Goal: Book appointment/travel/reservation

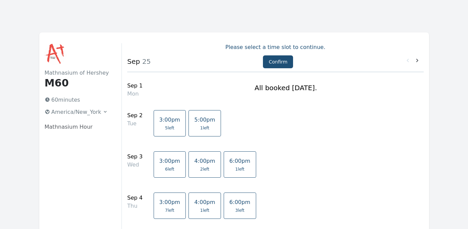
click at [261, 46] on p "Please select a time slot to continue." at bounding box center [275, 47] width 296 height 8
click at [58, 78] on h1 "M60" at bounding box center [78, 83] width 66 height 12
click at [81, 45] on ul at bounding box center [78, 54] width 66 height 22
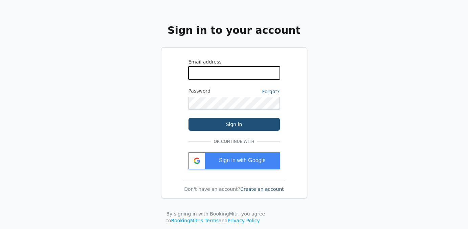
type input "[EMAIL_ADDRESS][DOMAIN_NAME]"
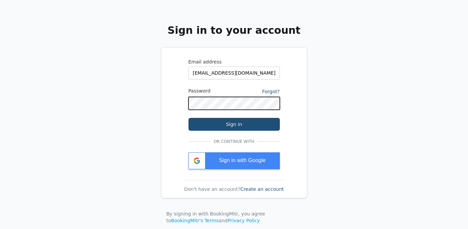
click at [234, 125] on button "Sign in" at bounding box center [234, 124] width 91 height 13
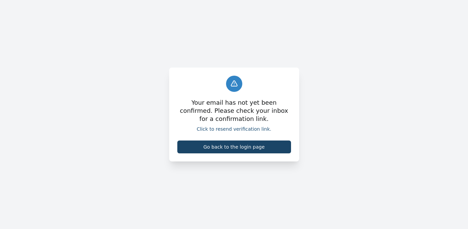
click at [230, 150] on link "Go back to the login page" at bounding box center [234, 147] width 114 height 13
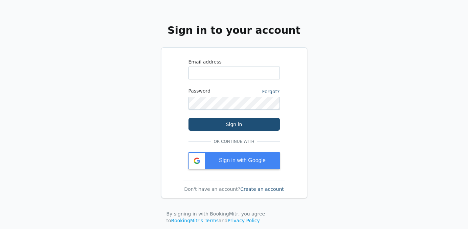
click at [326, 141] on div "Sign in to your account Email address Password Forgot? Sign in Or continue with…" at bounding box center [234, 125] width 468 height 251
type input "[EMAIL_ADDRESS][DOMAIN_NAME]"
click at [270, 89] on link "Forgot?" at bounding box center [271, 91] width 18 height 5
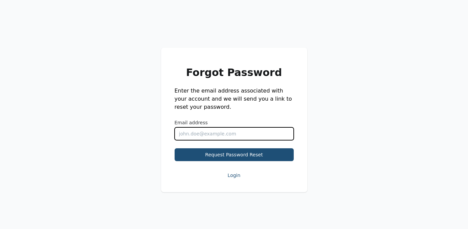
click at [187, 136] on input "Email address" at bounding box center [234, 134] width 119 height 13
type input "mdelbaggio@gmail.com"
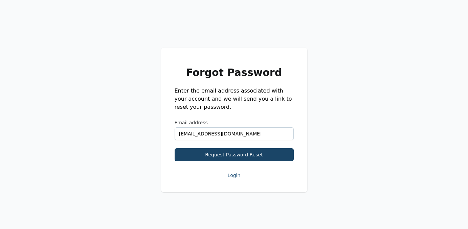
click at [239, 156] on button "Request Password Reset" at bounding box center [234, 155] width 119 height 13
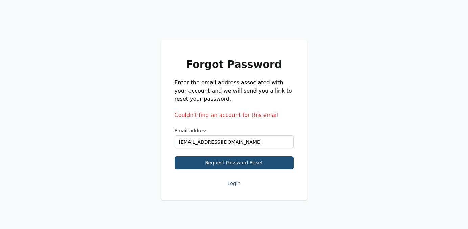
click at [233, 185] on button "Login" at bounding box center [234, 184] width 119 height 12
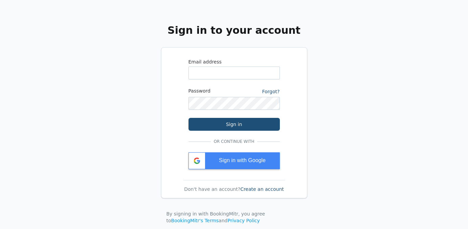
click at [255, 192] on div "Don't have an account? Create an account" at bounding box center [234, 189] width 108 height 7
click at [253, 188] on link "Create an account" at bounding box center [262, 189] width 44 height 5
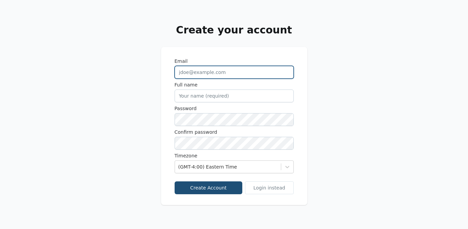
type input "mdelbaggio@gmail.com"
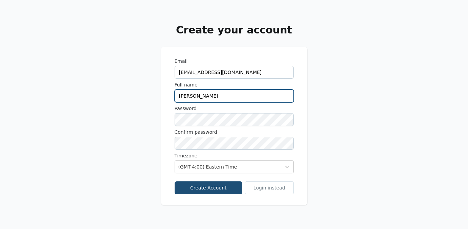
type input "Meagan Fernandez"
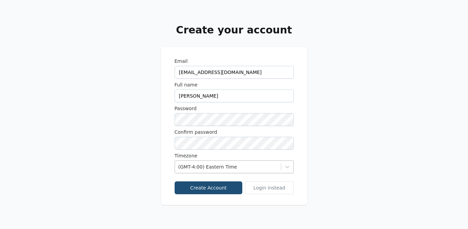
click at [225, 167] on div "(GMT-4:00) Eastern Time" at bounding box center [227, 167] width 99 height 7
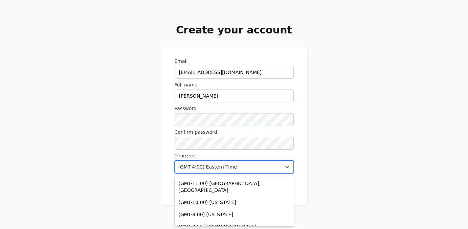
scroll to position [87, 0]
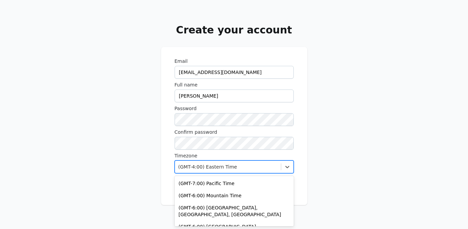
click at [226, 168] on div "(GMT-4:00) Eastern Time" at bounding box center [227, 167] width 99 height 7
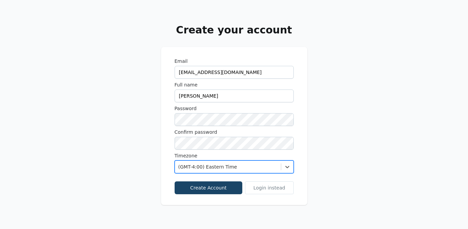
click at [209, 187] on button "Create Account" at bounding box center [209, 188] width 68 height 13
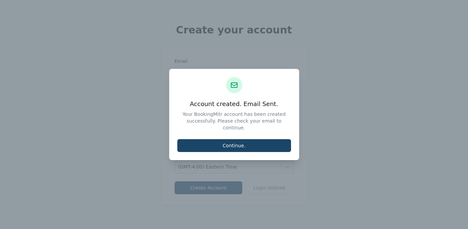
click at [246, 142] on button "Continue." at bounding box center [234, 145] width 114 height 13
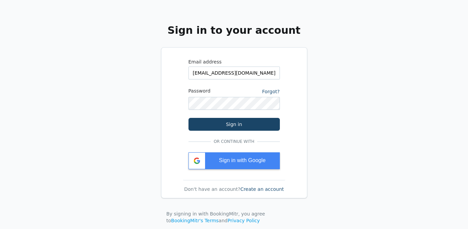
click at [219, 123] on button "Sign in" at bounding box center [234, 124] width 91 height 13
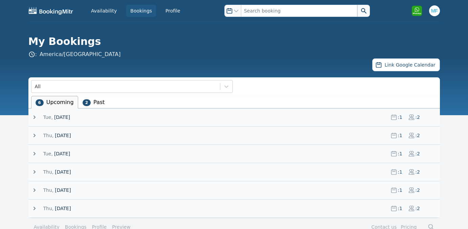
click at [36, 118] on icon at bounding box center [34, 117] width 7 height 7
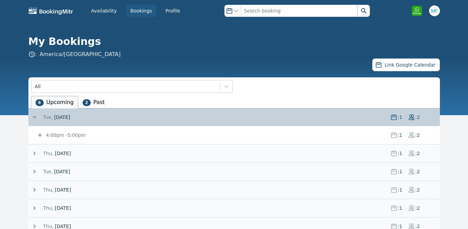
click at [56, 134] on small "4:00pm - 5:00pm" at bounding box center [65, 135] width 41 height 5
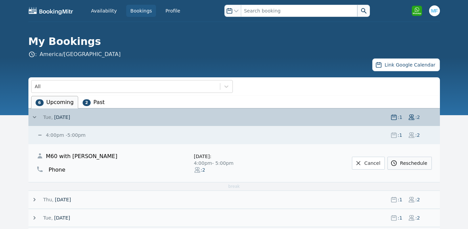
click at [411, 164] on link "Reschedule" at bounding box center [410, 163] width 44 height 13
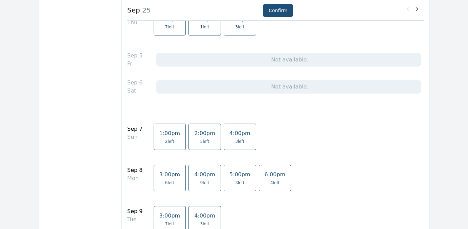
scroll to position [193, 0]
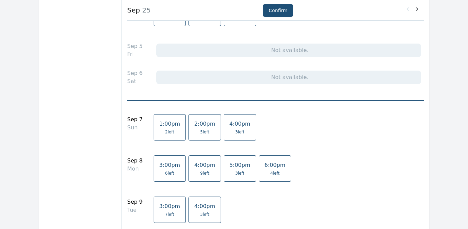
click at [160, 128] on link "1:00pm 2 left" at bounding box center [170, 127] width 32 height 26
click at [278, 9] on button "Confirm" at bounding box center [278, 10] width 30 height 13
select select "2"
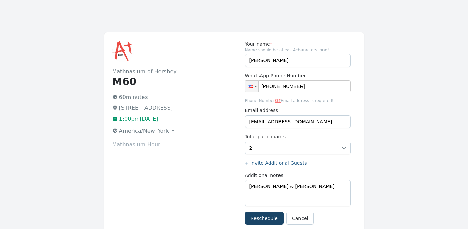
click at [266, 219] on button "Reschedule" at bounding box center [264, 218] width 39 height 13
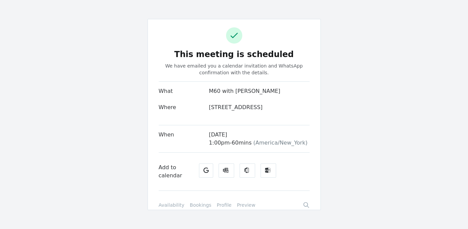
click at [199, 209] on link "Bookings" at bounding box center [201, 205] width 22 height 7
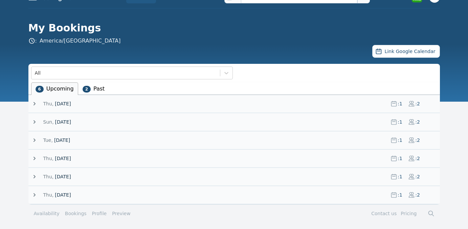
scroll to position [14, 0]
click at [35, 103] on icon at bounding box center [34, 104] width 7 height 7
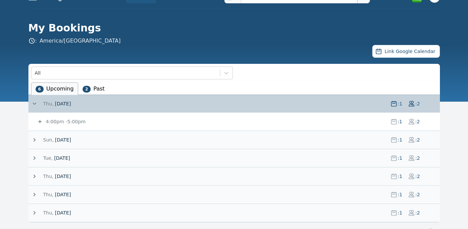
click at [70, 122] on small "4:00pm - 5:00pm" at bounding box center [65, 121] width 41 height 5
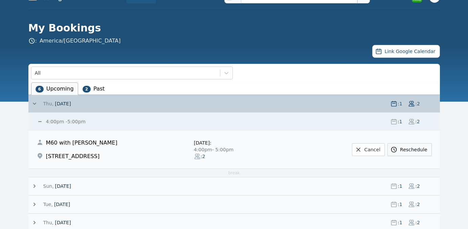
click at [410, 154] on link "Reschedule" at bounding box center [410, 149] width 44 height 13
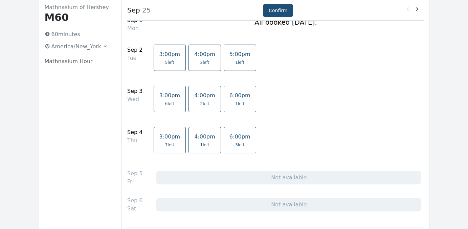
scroll to position [66, 0]
click at [167, 139] on span "3:00pm" at bounding box center [169, 136] width 21 height 6
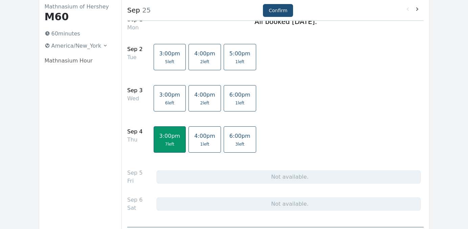
click at [167, 139] on span "3:00pm" at bounding box center [169, 136] width 21 height 6
click at [160, 135] on span "3:00pm" at bounding box center [169, 136] width 21 height 6
click at [280, 7] on button "Confirm" at bounding box center [278, 10] width 30 height 13
select select "2"
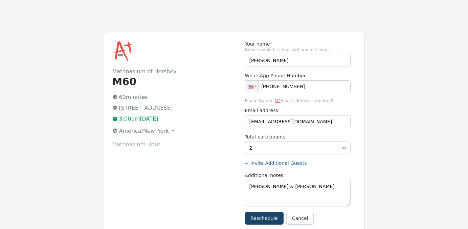
click at [264, 218] on button "Reschedule" at bounding box center [264, 218] width 39 height 13
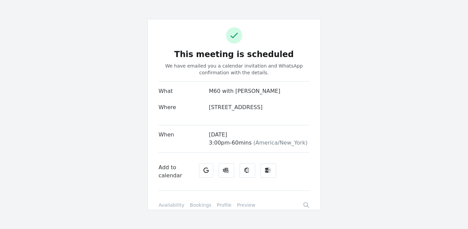
click at [169, 209] on link "Availability" at bounding box center [172, 205] width 26 height 7
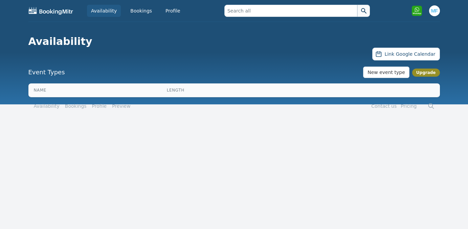
click at [44, 106] on link "Availability" at bounding box center [47, 106] width 26 height 7
click at [175, 91] on th "Length" at bounding box center [233, 91] width 137 height 14
click at [136, 10] on link "Bookings" at bounding box center [141, 11] width 30 height 12
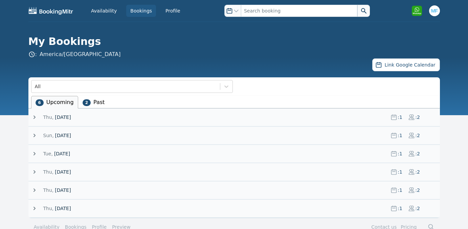
click at [35, 118] on icon at bounding box center [35, 117] width 2 height 3
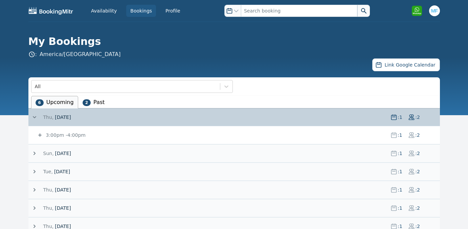
click at [36, 154] on icon at bounding box center [34, 153] width 7 height 7
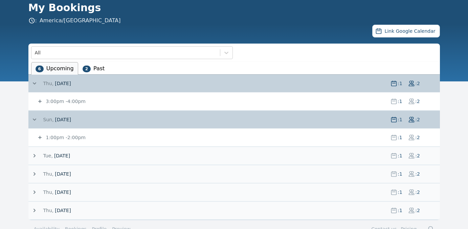
scroll to position [35, 0]
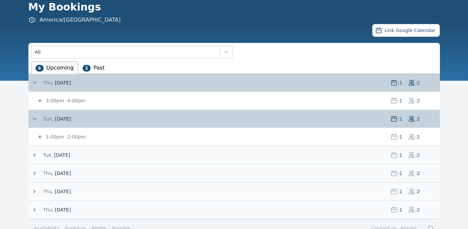
click at [34, 154] on icon at bounding box center [34, 155] width 7 height 7
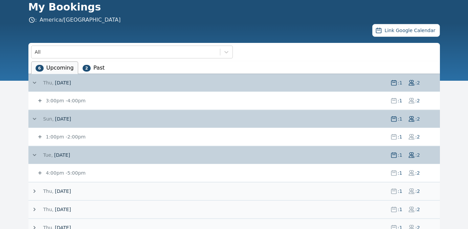
click at [49, 173] on small "4:00pm - 5:00pm" at bounding box center [65, 173] width 41 height 5
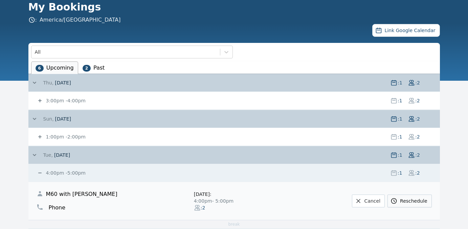
click at [411, 197] on link "Reschedule" at bounding box center [410, 201] width 44 height 13
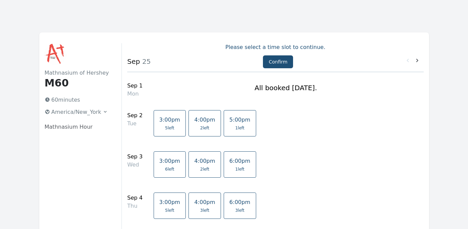
click at [73, 129] on p "Mathnasium Hour" at bounding box center [78, 127] width 66 height 8
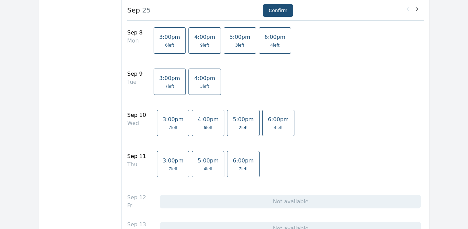
scroll to position [322, 0]
click at [168, 130] on link "3:00pm 7 left" at bounding box center [173, 122] width 32 height 26
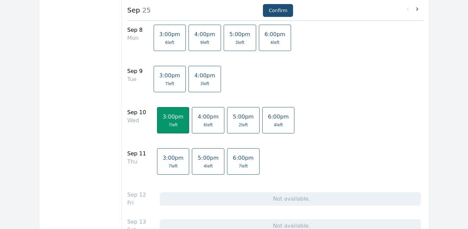
scroll to position [325, 0]
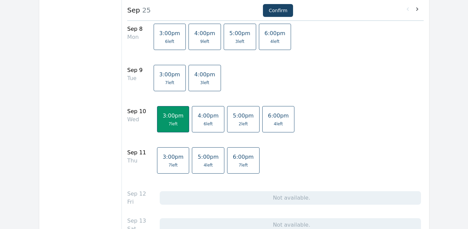
click at [272, 12] on button "Confirm" at bounding box center [278, 10] width 30 height 13
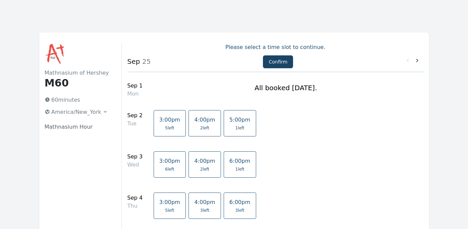
select select "2"
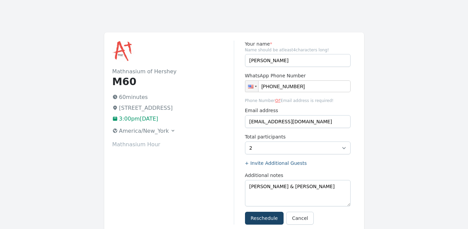
click at [263, 218] on button "Reschedule" at bounding box center [264, 218] width 39 height 13
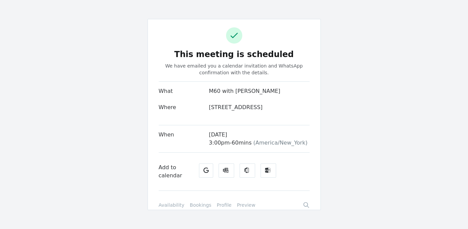
click at [194, 209] on link "Bookings" at bounding box center [201, 205] width 22 height 7
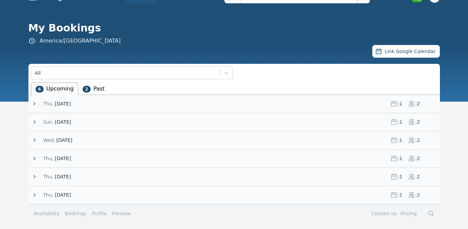
scroll to position [14, 0]
click at [35, 141] on icon at bounding box center [34, 140] width 7 height 7
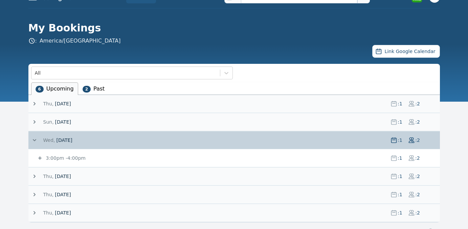
click at [63, 158] on small "3:00pm - 4:00pm" at bounding box center [65, 158] width 41 height 5
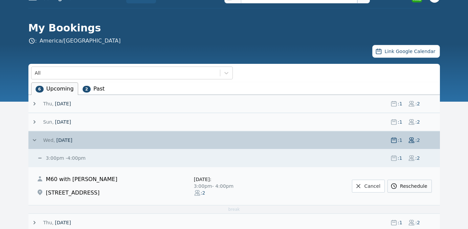
click at [414, 190] on link "Reschedule" at bounding box center [410, 186] width 44 height 13
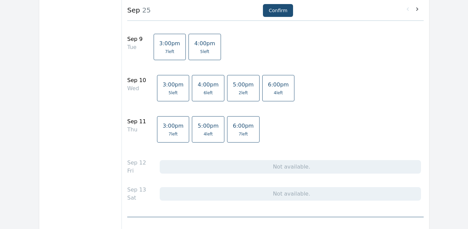
scroll to position [365, 0]
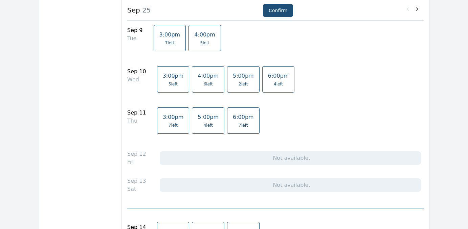
click at [162, 122] on link "3:00pm 7 left" at bounding box center [173, 121] width 32 height 26
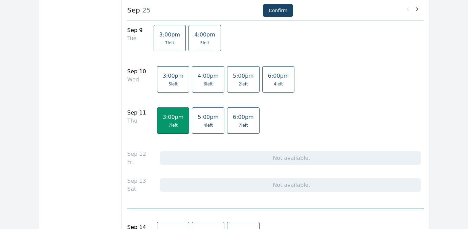
click at [276, 9] on button "Confirm" at bounding box center [278, 10] width 30 height 13
select select "2"
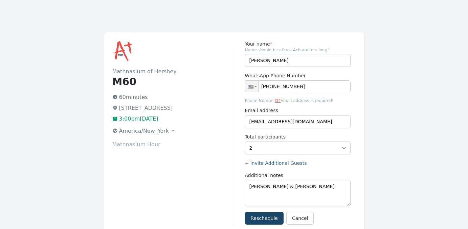
click at [262, 220] on button "Reschedule" at bounding box center [264, 218] width 39 height 13
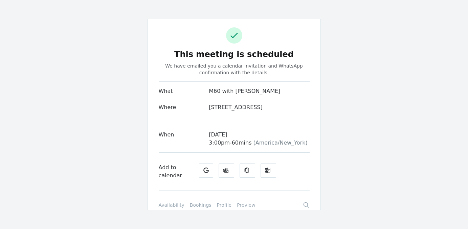
click at [197, 209] on link "Bookings" at bounding box center [201, 205] width 22 height 7
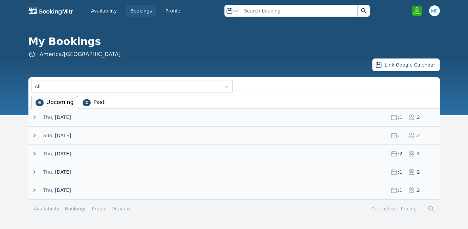
click at [35, 117] on icon at bounding box center [34, 117] width 7 height 7
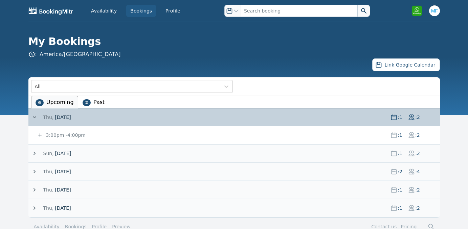
click at [35, 155] on icon at bounding box center [34, 153] width 7 height 7
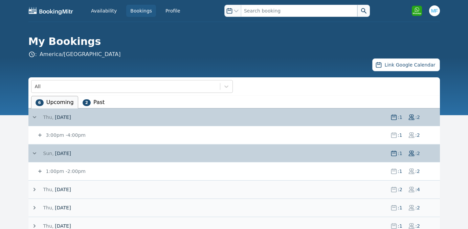
click at [35, 191] on icon at bounding box center [34, 189] width 7 height 7
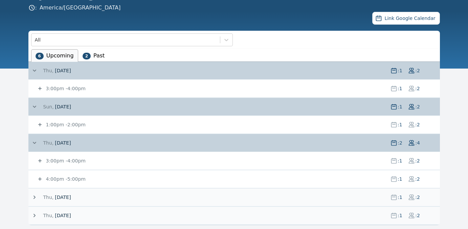
scroll to position [56, 0]
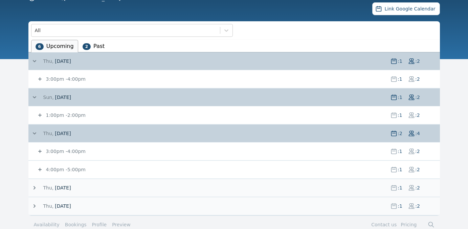
click at [39, 169] on icon at bounding box center [40, 170] width 7 height 7
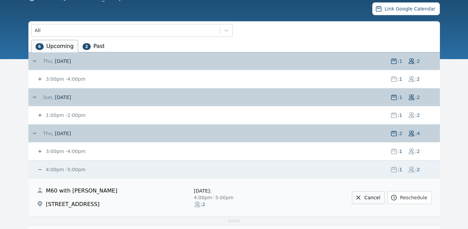
click at [366, 197] on link "Cancel" at bounding box center [368, 198] width 33 height 13
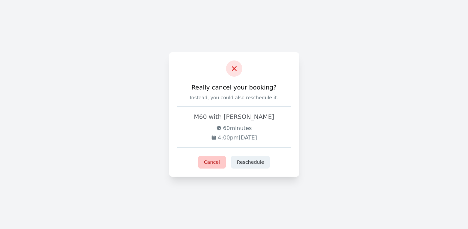
click at [210, 165] on button "Cancel" at bounding box center [211, 162] width 27 height 13
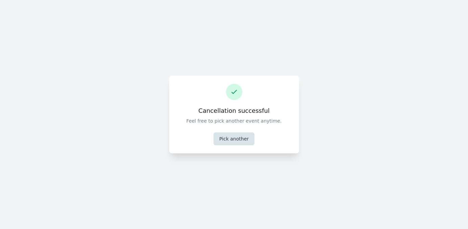
click at [240, 141] on button "Pick another" at bounding box center [234, 139] width 41 height 13
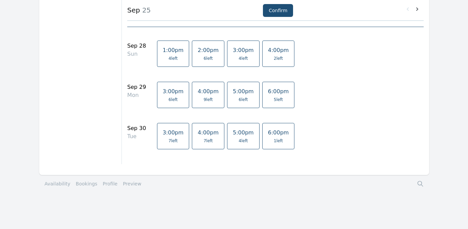
scroll to position [1107, 0]
click at [58, 183] on link "Availability" at bounding box center [58, 184] width 26 height 7
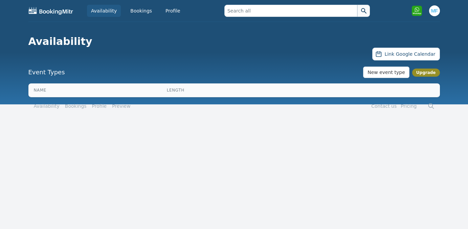
click at [76, 106] on link "Bookings" at bounding box center [76, 106] width 22 height 7
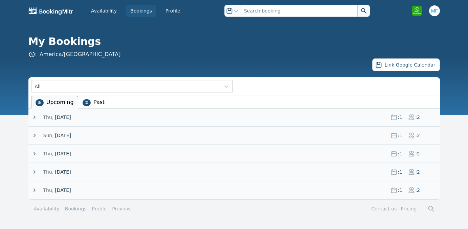
click at [34, 171] on icon at bounding box center [34, 172] width 7 height 7
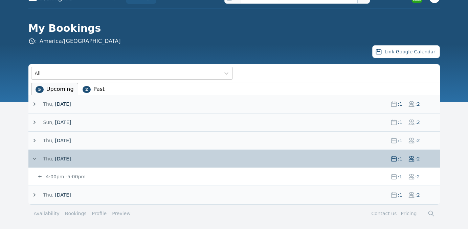
scroll to position [13, 0]
click at [40, 178] on icon at bounding box center [39, 176] width 3 height 3
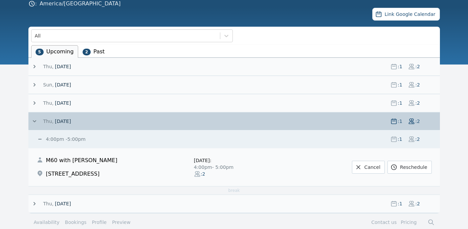
scroll to position [51, 0]
click at [407, 165] on link "Reschedule" at bounding box center [410, 167] width 44 height 13
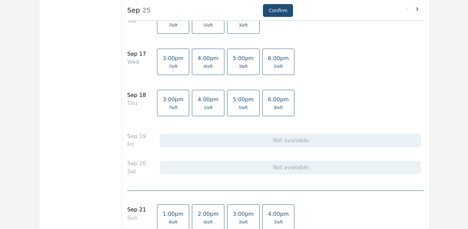
scroll to position [658, 0]
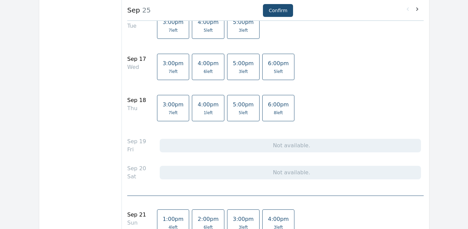
click at [168, 106] on span "3:00pm" at bounding box center [173, 105] width 21 height 6
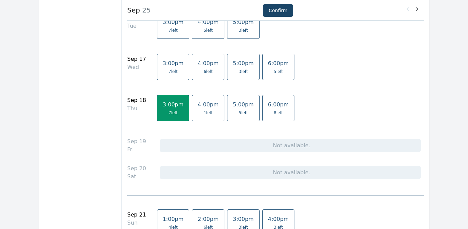
click at [279, 9] on button "Confirm" at bounding box center [278, 10] width 30 height 13
select select "2"
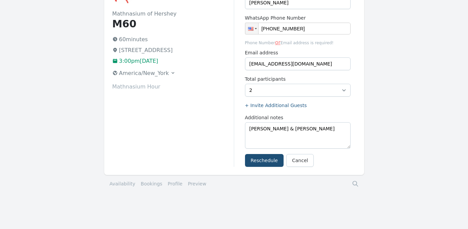
scroll to position [58, 0]
click at [264, 162] on button "Reschedule" at bounding box center [264, 160] width 39 height 13
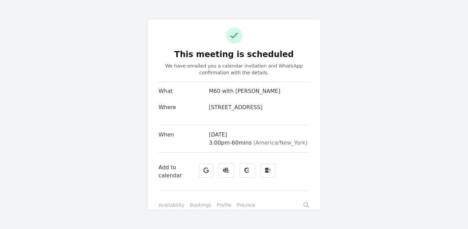
click at [197, 209] on link "Bookings" at bounding box center [201, 205] width 22 height 7
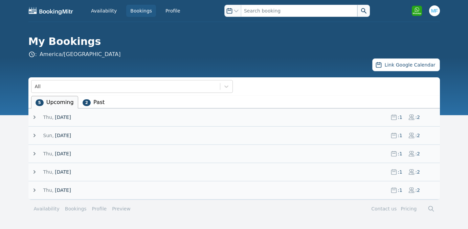
click at [35, 173] on icon at bounding box center [34, 172] width 7 height 7
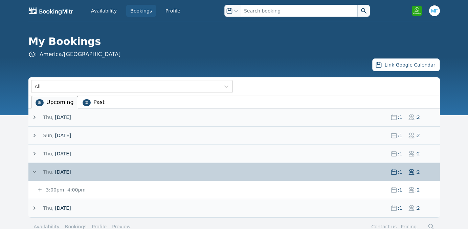
click at [32, 208] on icon at bounding box center [34, 208] width 7 height 7
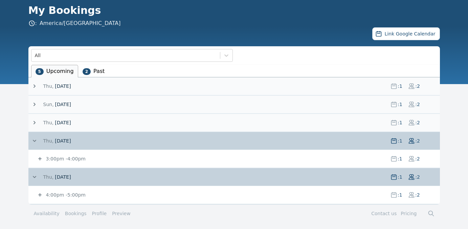
scroll to position [31, 0]
click at [39, 195] on icon at bounding box center [39, 195] width 3 height 3
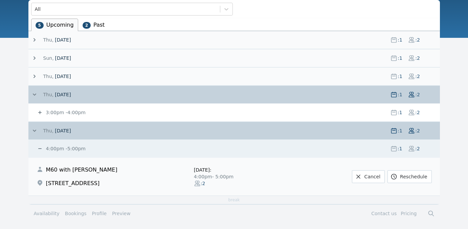
scroll to position [78, 0]
click at [413, 175] on link "Reschedule" at bounding box center [410, 177] width 44 height 13
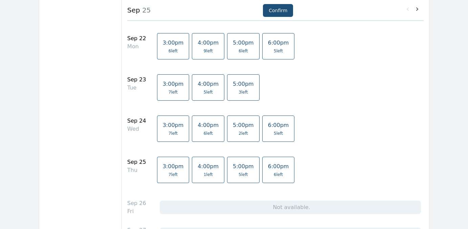
scroll to position [869, 0]
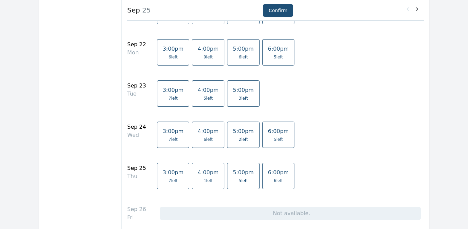
click at [169, 179] on span "7 left" at bounding box center [173, 180] width 9 height 5
click at [281, 9] on button "Confirm" at bounding box center [278, 10] width 30 height 13
select select "2"
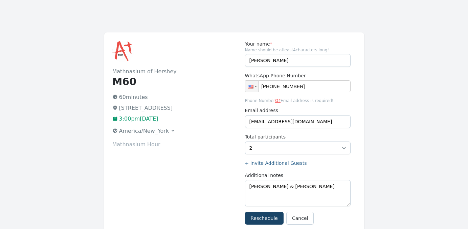
click at [263, 220] on button "Reschedule" at bounding box center [264, 218] width 39 height 13
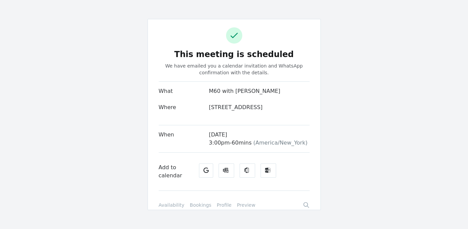
click at [194, 207] on link "Bookings" at bounding box center [201, 205] width 22 height 7
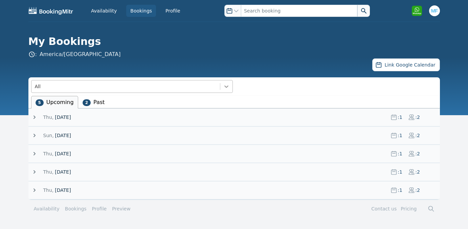
click at [226, 86] on icon at bounding box center [226, 86] width 7 height 7
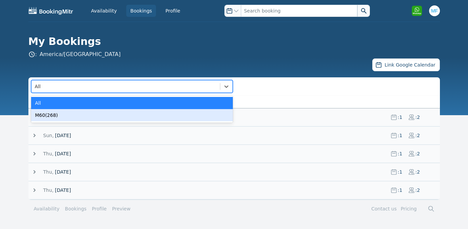
click at [139, 114] on div "M60(268)" at bounding box center [132, 115] width 202 height 12
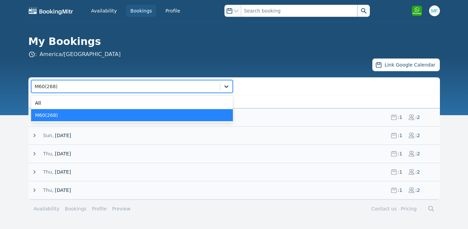
click at [224, 86] on icon at bounding box center [226, 87] width 4 height 2
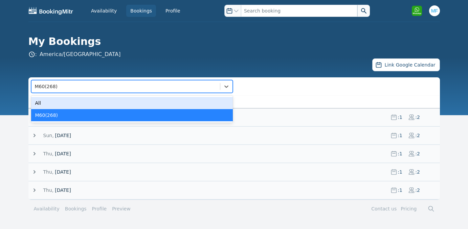
click at [128, 100] on div "All" at bounding box center [132, 103] width 202 height 12
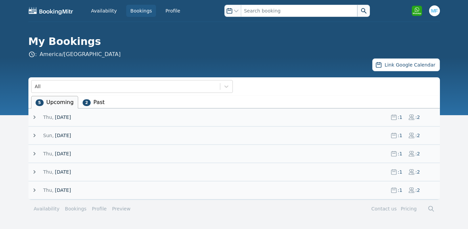
click at [96, 209] on link "Profile" at bounding box center [99, 209] width 15 height 7
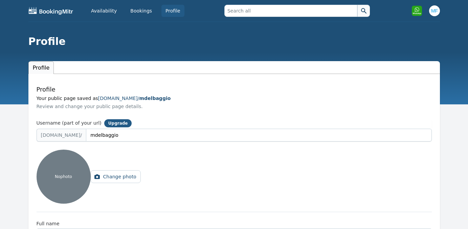
click at [66, 12] on img at bounding box center [50, 11] width 45 height 8
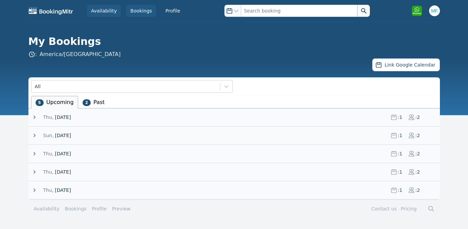
click at [105, 8] on link "Availability" at bounding box center [104, 11] width 34 height 12
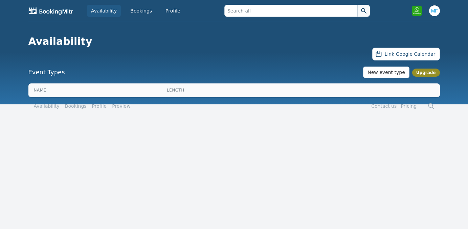
click at [174, 88] on th "Length" at bounding box center [233, 91] width 137 height 14
click at [37, 87] on th "Name" at bounding box center [96, 91] width 137 height 14
click at [35, 12] on img at bounding box center [50, 11] width 45 height 8
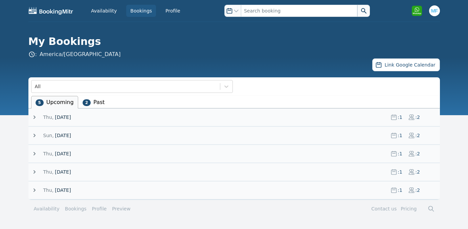
click at [65, 6] on div "Availability Bookings Profile" at bounding box center [106, 11] width 156 height 12
click at [34, 116] on icon at bounding box center [35, 117] width 2 height 3
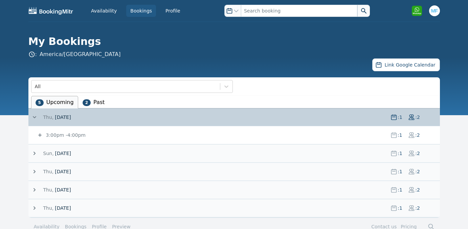
click at [41, 136] on icon at bounding box center [40, 135] width 7 height 7
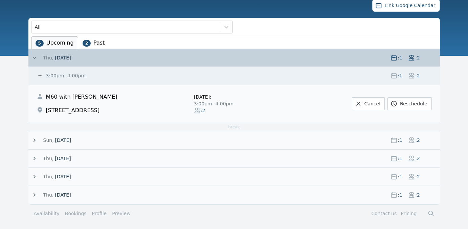
scroll to position [60, 0]
click at [117, 212] on link "Preview" at bounding box center [121, 213] width 19 height 5
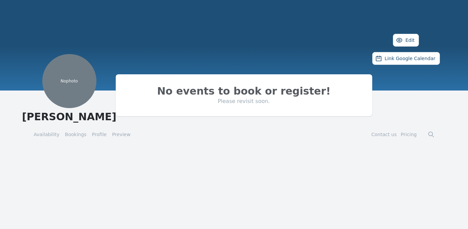
click at [75, 138] on link "Bookings" at bounding box center [76, 134] width 22 height 7
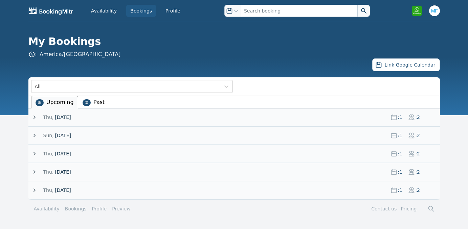
click at [98, 101] on li "2 Past" at bounding box center [93, 102] width 31 height 13
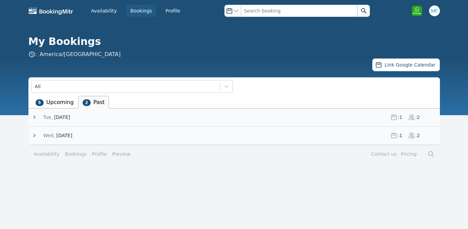
click at [36, 117] on icon at bounding box center [34, 117] width 7 height 7
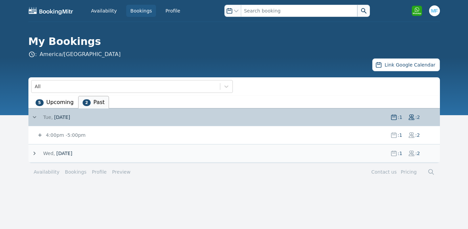
click at [78, 137] on small "4:00pm - 5:00pm" at bounding box center [65, 135] width 41 height 5
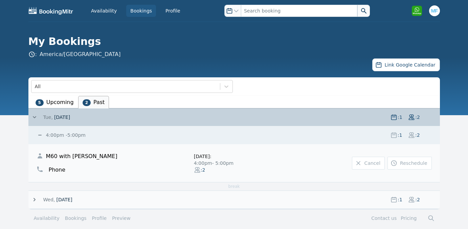
click at [412, 162] on link "Reschedule" at bounding box center [410, 163] width 44 height 13
click at [354, 159] on link "Cancel" at bounding box center [368, 163] width 33 height 13
click at [36, 115] on icon at bounding box center [34, 117] width 7 height 7
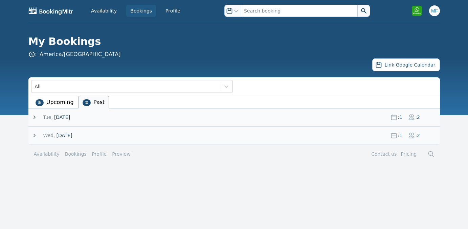
click at [54, 103] on li "5 Upcoming" at bounding box center [54, 102] width 47 height 13
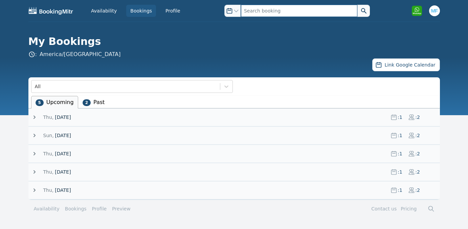
click at [261, 12] on input "text" at bounding box center [299, 11] width 116 height 12
click at [230, 9] on icon "button" at bounding box center [229, 10] width 5 height 5
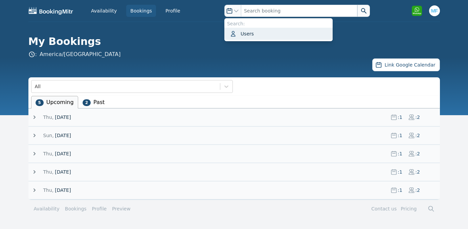
click at [246, 37] on button "Users" at bounding box center [278, 34] width 108 height 12
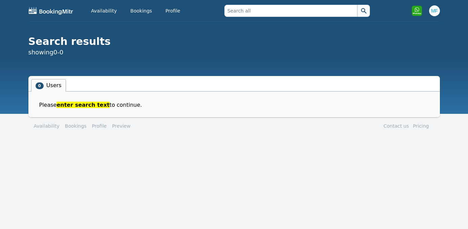
click at [74, 128] on link "Bookings" at bounding box center [76, 126] width 22 height 7
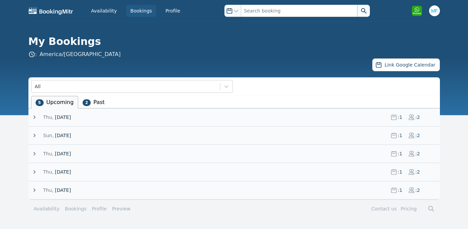
click at [68, 191] on span "[DATE]" at bounding box center [63, 190] width 16 height 7
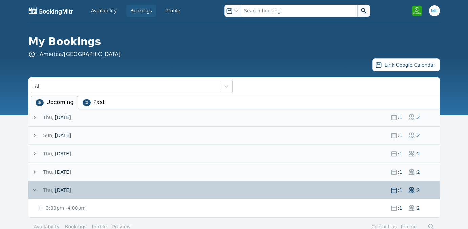
click at [41, 209] on icon at bounding box center [39, 208] width 3 height 3
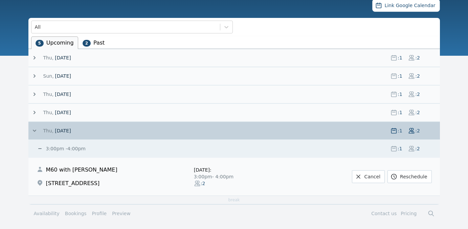
scroll to position [60, 0]
click at [412, 177] on link "Reschedule" at bounding box center [410, 177] width 44 height 13
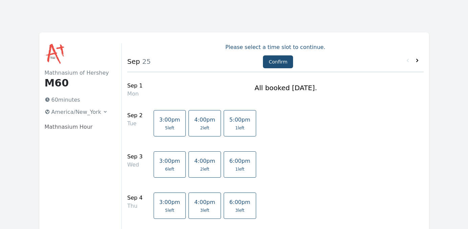
click at [417, 60] on icon at bounding box center [417, 60] width 7 height 7
click at [418, 61] on icon at bounding box center [417, 60] width 7 height 7
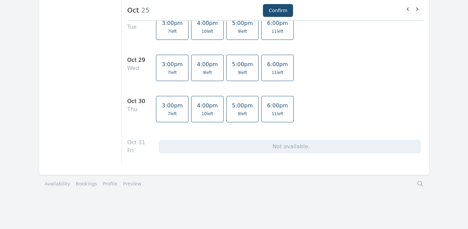
scroll to position [1145, 0]
click at [80, 186] on link "Bookings" at bounding box center [87, 184] width 22 height 7
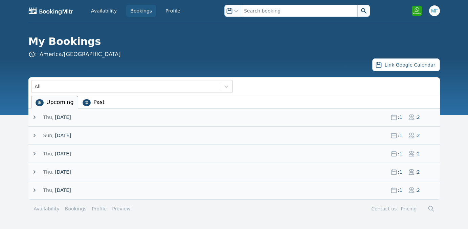
click at [35, 118] on icon at bounding box center [34, 117] width 7 height 7
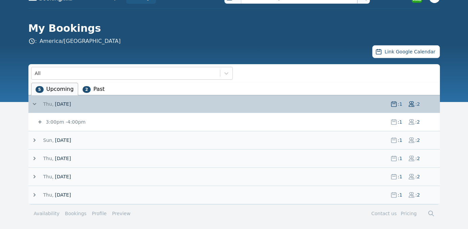
scroll to position [13, 0]
click at [36, 141] on icon at bounding box center [34, 140] width 7 height 7
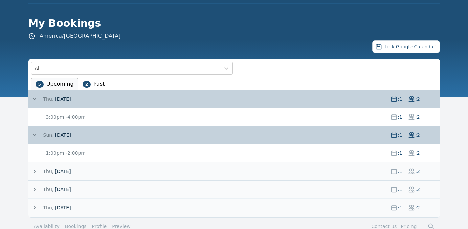
scroll to position [19, 0]
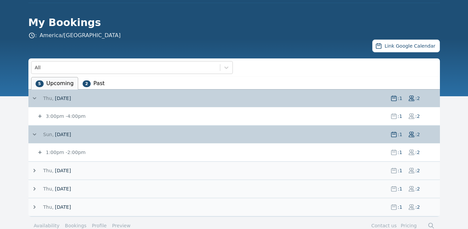
click at [34, 170] on icon at bounding box center [35, 170] width 2 height 3
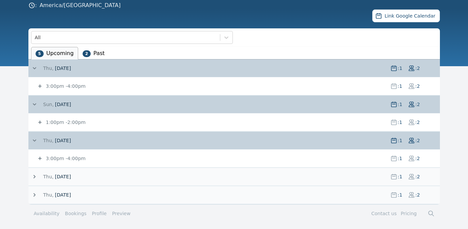
click at [33, 177] on icon at bounding box center [34, 177] width 7 height 7
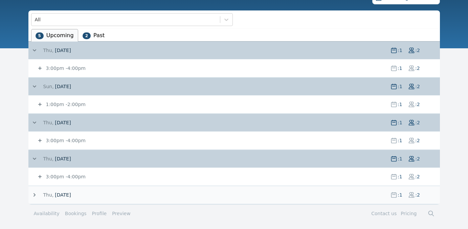
scroll to position [67, 0]
click at [34, 195] on icon at bounding box center [34, 195] width 7 height 7
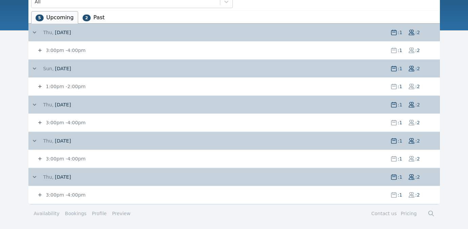
scroll to position [85, 0]
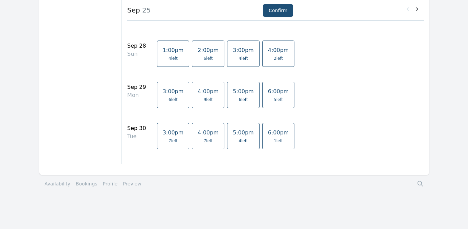
scroll to position [1107, 0]
click at [80, 187] on link "Bookings" at bounding box center [87, 184] width 22 height 7
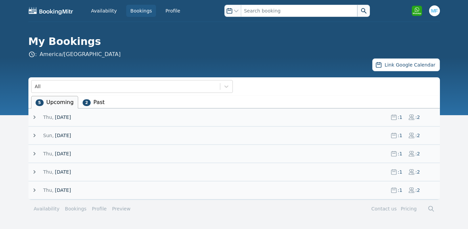
click at [102, 101] on li "2 Past" at bounding box center [93, 102] width 31 height 13
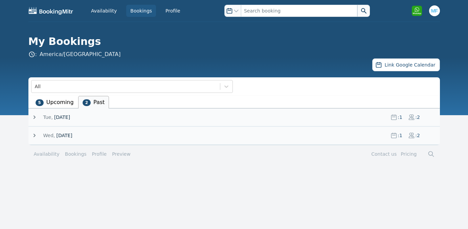
click at [61, 103] on li "5 Upcoming" at bounding box center [54, 102] width 47 height 13
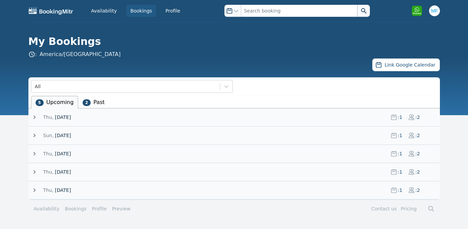
click at [34, 135] on icon at bounding box center [34, 135] width 7 height 7
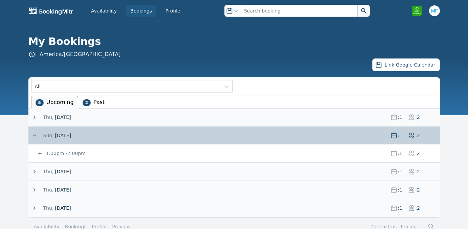
click at [41, 153] on icon at bounding box center [40, 153] width 7 height 7
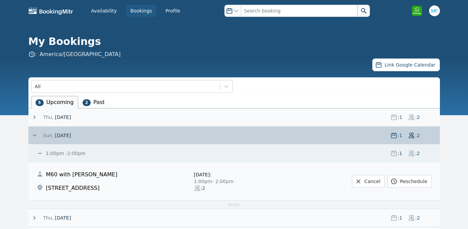
click at [36, 136] on icon at bounding box center [34, 135] width 7 height 7
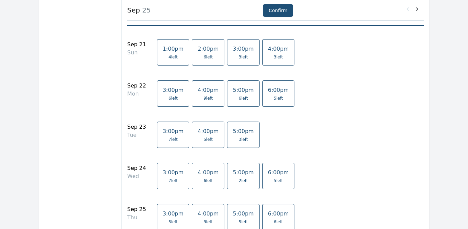
scroll to position [828, 0]
click at [417, 9] on icon at bounding box center [417, 9] width 7 height 7
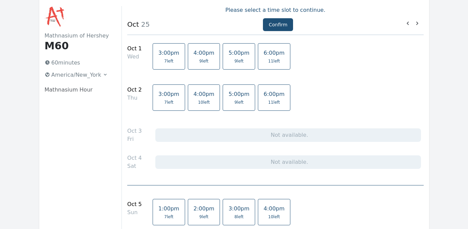
scroll to position [38, 0]
click at [165, 97] on link "3:00pm 7 left" at bounding box center [169, 97] width 32 height 26
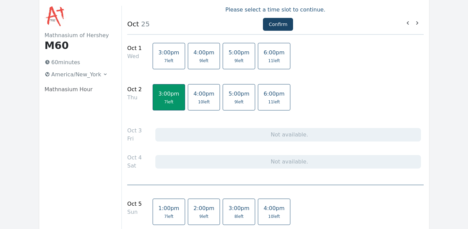
click at [281, 25] on button "Confirm" at bounding box center [278, 24] width 30 height 13
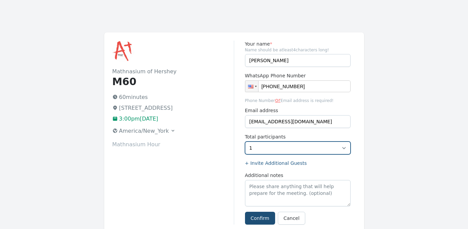
select select "2"
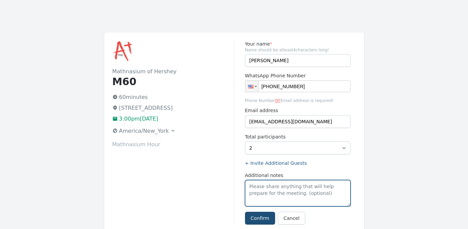
click at [255, 187] on textarea "Additional notes" at bounding box center [298, 193] width 106 height 26
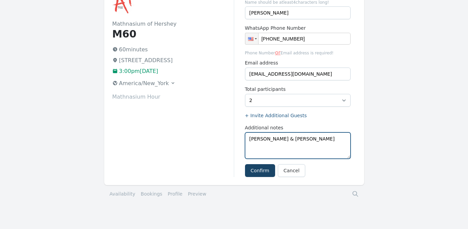
scroll to position [51, 0]
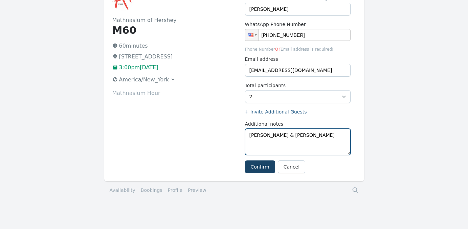
type textarea "[PERSON_NAME] & [PERSON_NAME]"
click at [257, 169] on button "Confirm" at bounding box center [260, 167] width 30 height 13
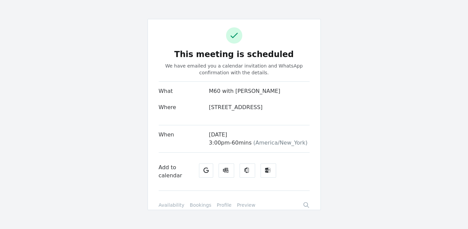
click at [194, 209] on link "Bookings" at bounding box center [201, 205] width 22 height 7
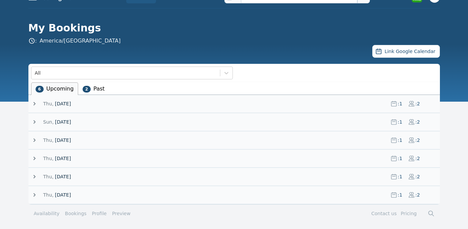
scroll to position [14, 0]
click at [63, 28] on h1 "My Bookings" at bounding box center [231, 28] width 406 height 12
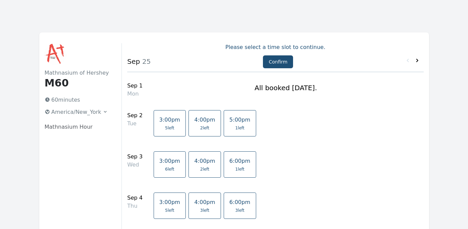
click at [417, 60] on icon at bounding box center [417, 60] width 7 height 7
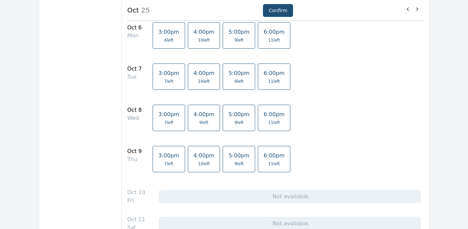
scroll to position [256, 0]
click at [159, 159] on link "3:00pm 7 left" at bounding box center [169, 159] width 32 height 26
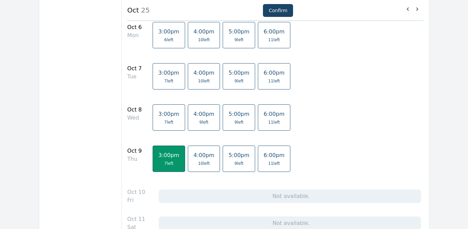
click at [275, 9] on button "Confirm" at bounding box center [278, 10] width 30 height 13
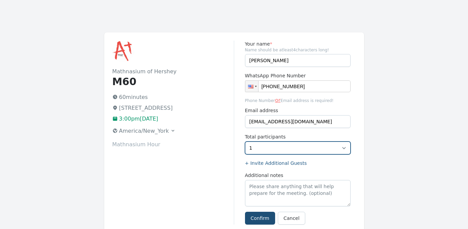
select select "2"
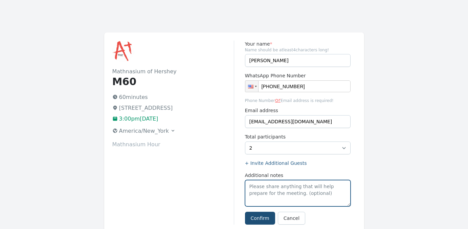
click at [259, 186] on textarea "Additional notes" at bounding box center [298, 193] width 106 height 26
type textarea "[PERSON_NAME] & [PERSON_NAME]"
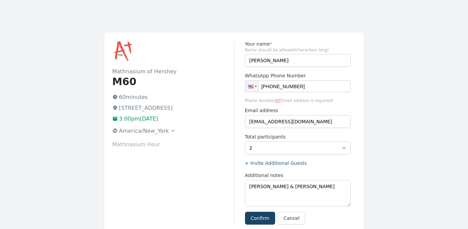
click at [256, 217] on button "Confirm" at bounding box center [260, 218] width 30 height 13
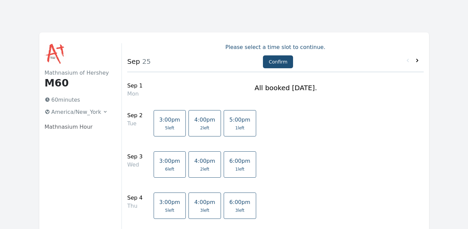
click at [418, 61] on icon at bounding box center [417, 60] width 2 height 3
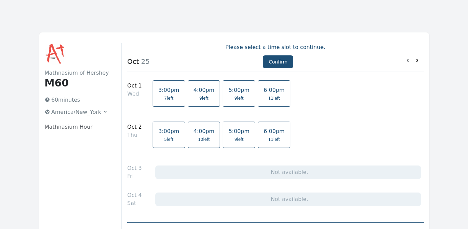
click at [418, 61] on icon at bounding box center [417, 60] width 2 height 3
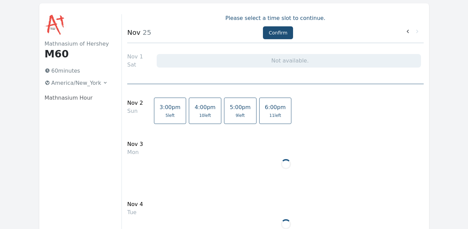
scroll to position [31, 0]
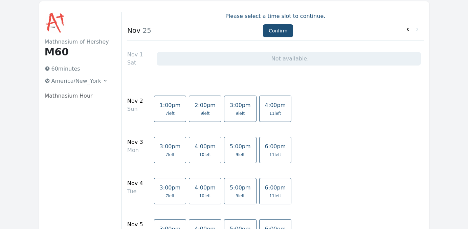
click at [408, 29] on icon at bounding box center [408, 29] width 2 height 3
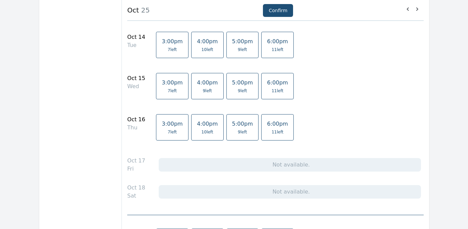
scroll to position [570, 0]
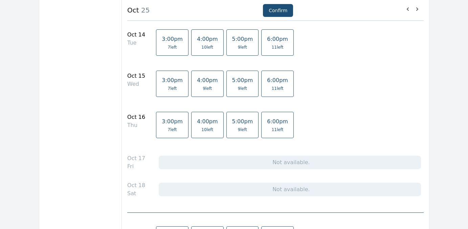
click at [169, 128] on span "7 left" at bounding box center [172, 129] width 9 height 5
click at [275, 10] on button "Confirm" at bounding box center [278, 10] width 30 height 13
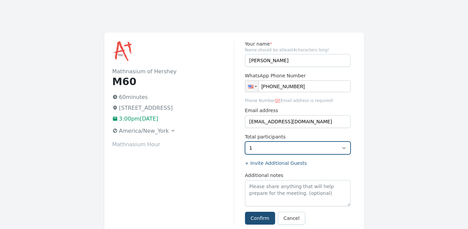
select select "2"
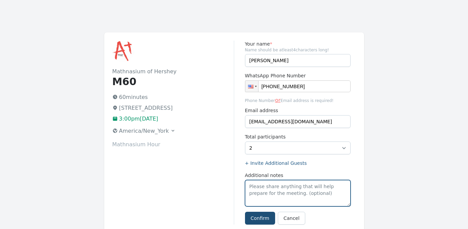
click at [266, 195] on textarea "Additional notes" at bounding box center [298, 193] width 106 height 26
type textarea "[PERSON_NAME] & [PERSON_NAME]"
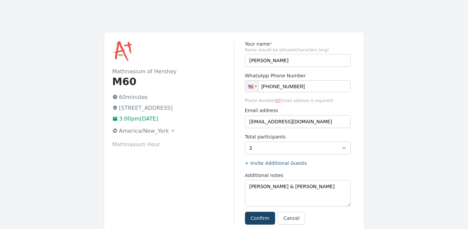
click at [259, 218] on button "Confirm" at bounding box center [260, 218] width 30 height 13
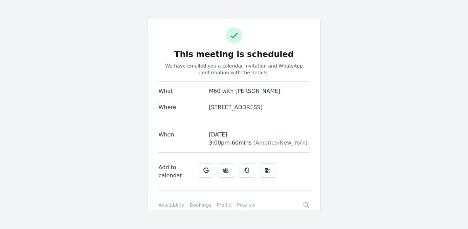
click at [195, 209] on link "Bookings" at bounding box center [201, 205] width 22 height 7
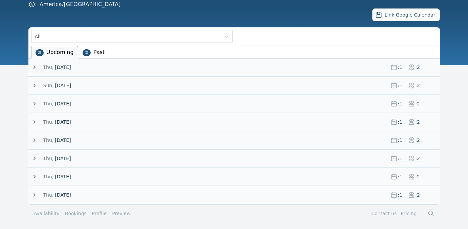
scroll to position [50, 0]
click at [34, 86] on icon at bounding box center [34, 85] width 7 height 7
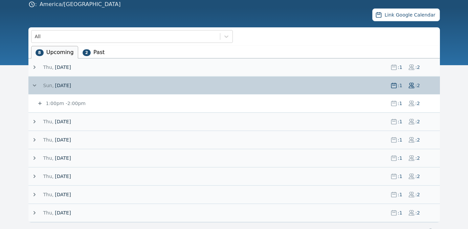
click at [42, 104] on icon at bounding box center [40, 103] width 7 height 7
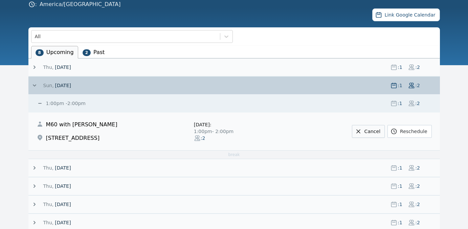
click at [378, 131] on link "Cancel" at bounding box center [368, 131] width 33 height 13
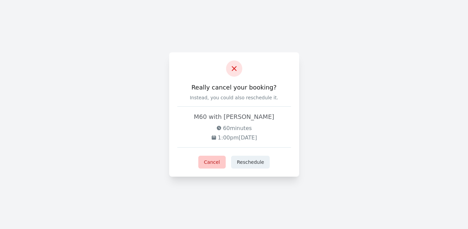
click at [214, 159] on button "Cancel" at bounding box center [211, 162] width 27 height 13
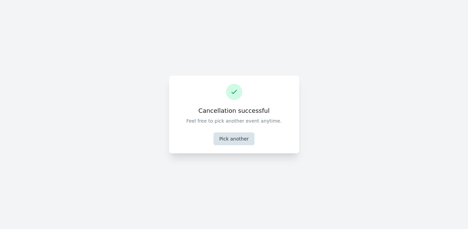
click at [234, 138] on button "Pick another" at bounding box center [234, 139] width 41 height 13
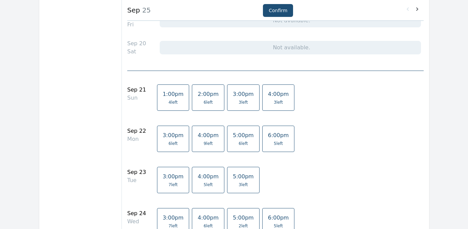
scroll to position [783, 0]
click at [418, 8] on icon at bounding box center [417, 9] width 7 height 7
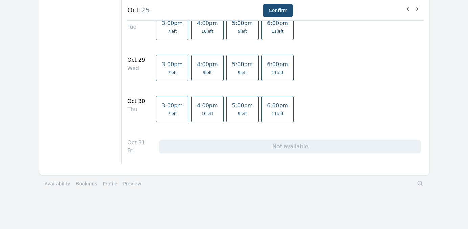
scroll to position [1145, 0]
click at [80, 184] on link "Bookings" at bounding box center [87, 184] width 22 height 7
